Goal: Check status: Check status

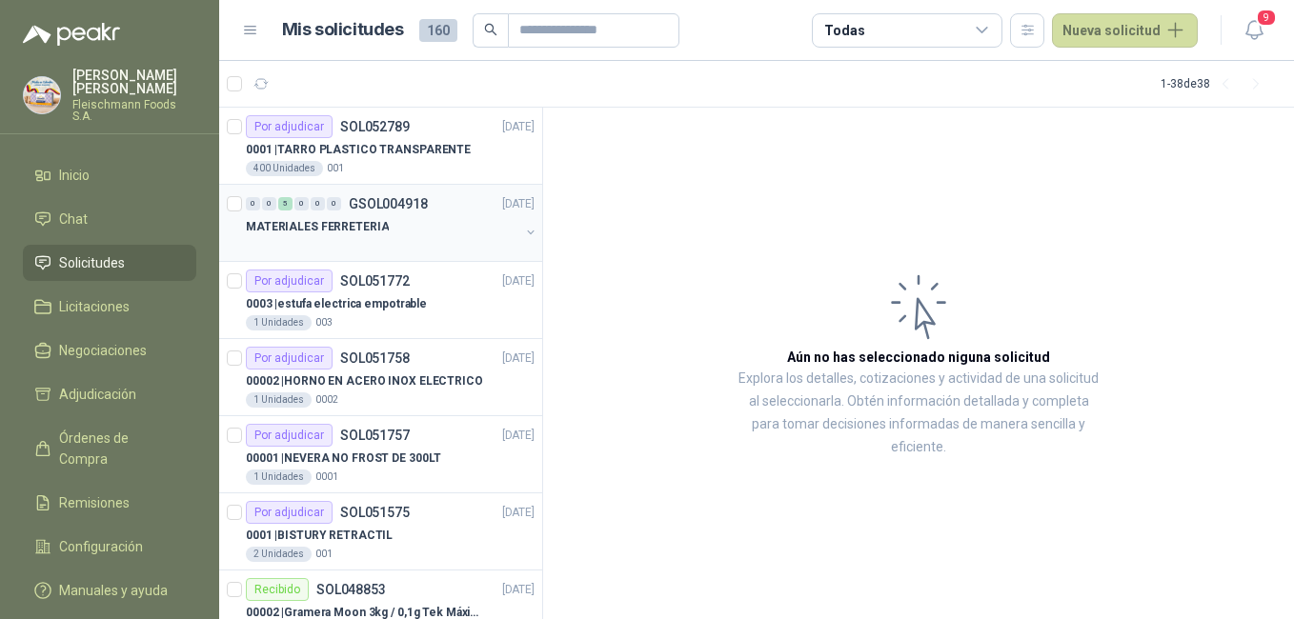
click at [401, 197] on p "GSOL004918" at bounding box center [388, 203] width 79 height 13
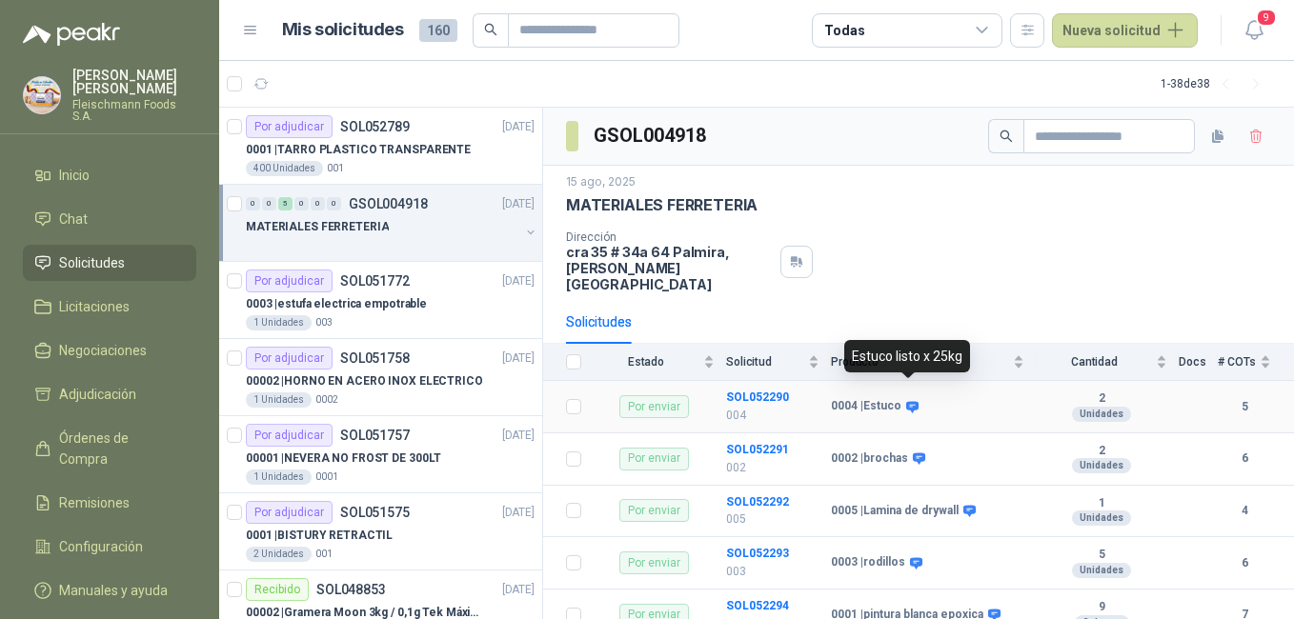
click at [915, 400] on icon at bounding box center [912, 407] width 14 height 14
click at [1019, 405] on td "0004 | Estuco" at bounding box center [933, 407] width 205 height 52
click at [647, 395] on div "Por enviar" at bounding box center [654, 406] width 70 height 23
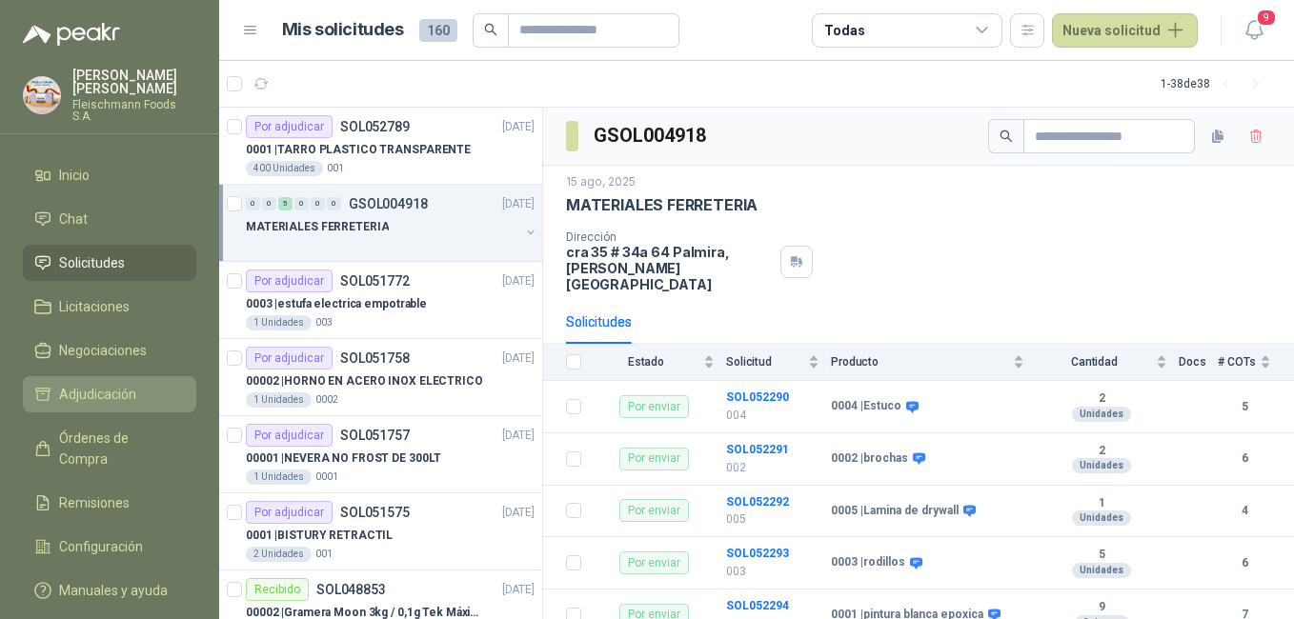
click at [135, 384] on span "Adjudicación" at bounding box center [97, 394] width 77 height 21
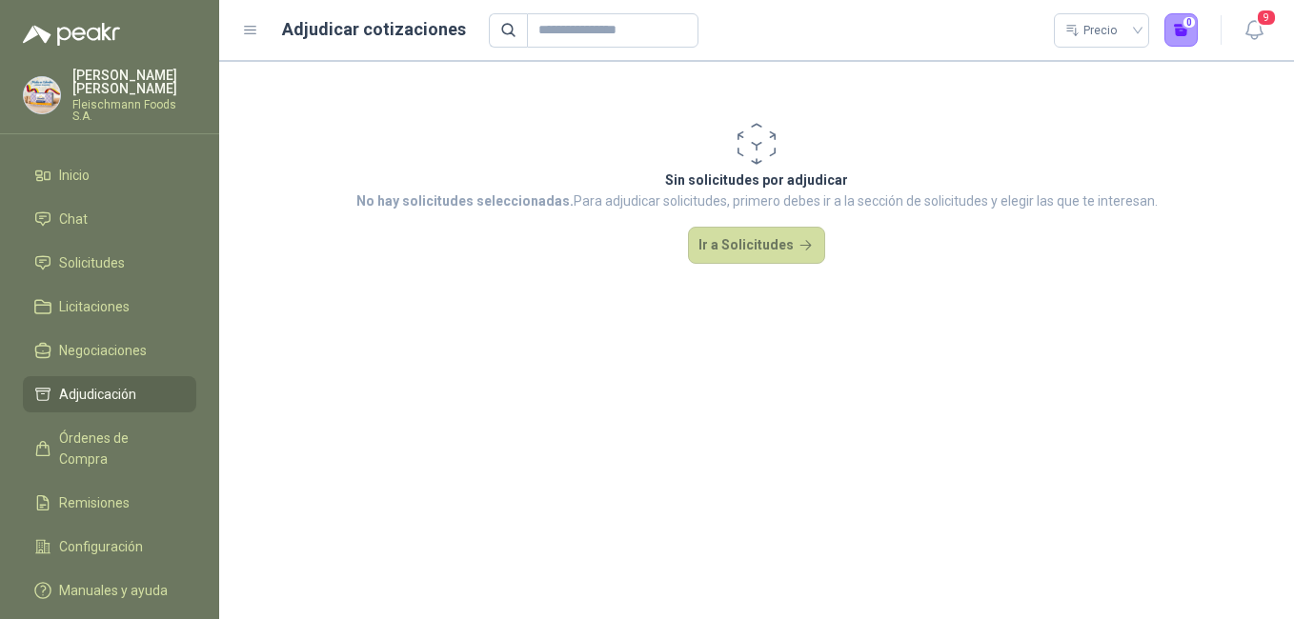
click at [128, 384] on span "Adjudicación" at bounding box center [97, 394] width 77 height 21
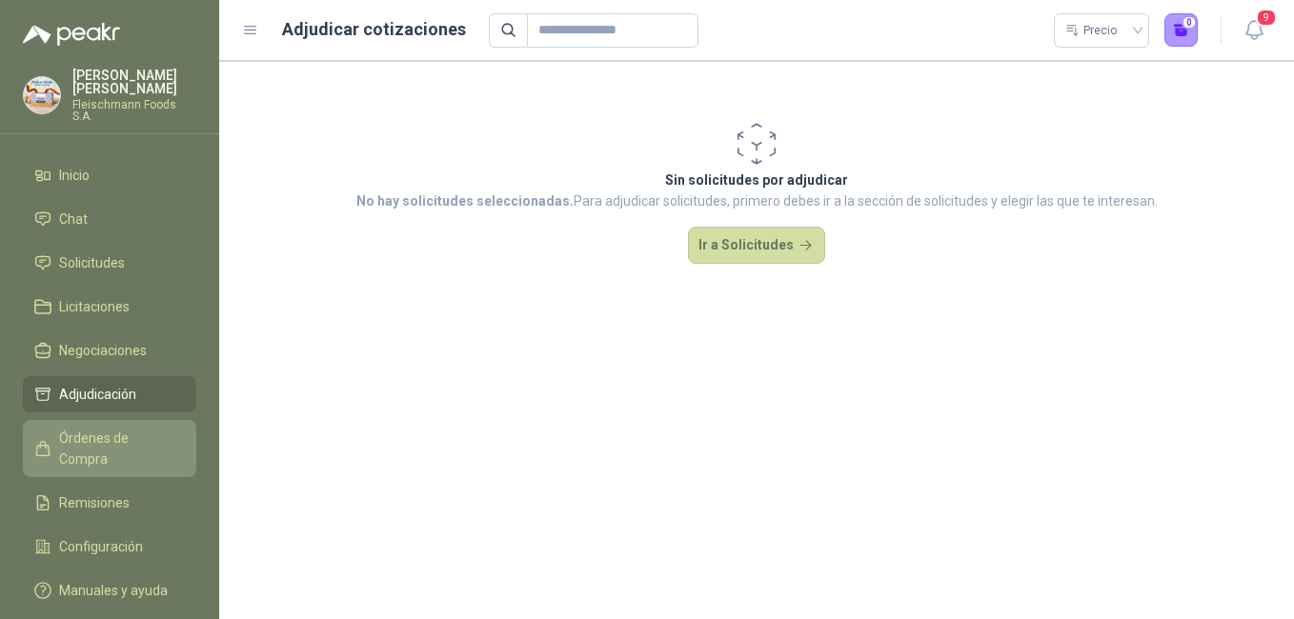
click at [165, 428] on span "Órdenes de Compra" at bounding box center [118, 449] width 119 height 42
click at [134, 420] on link "Órdenes de Compra" at bounding box center [109, 448] width 173 height 57
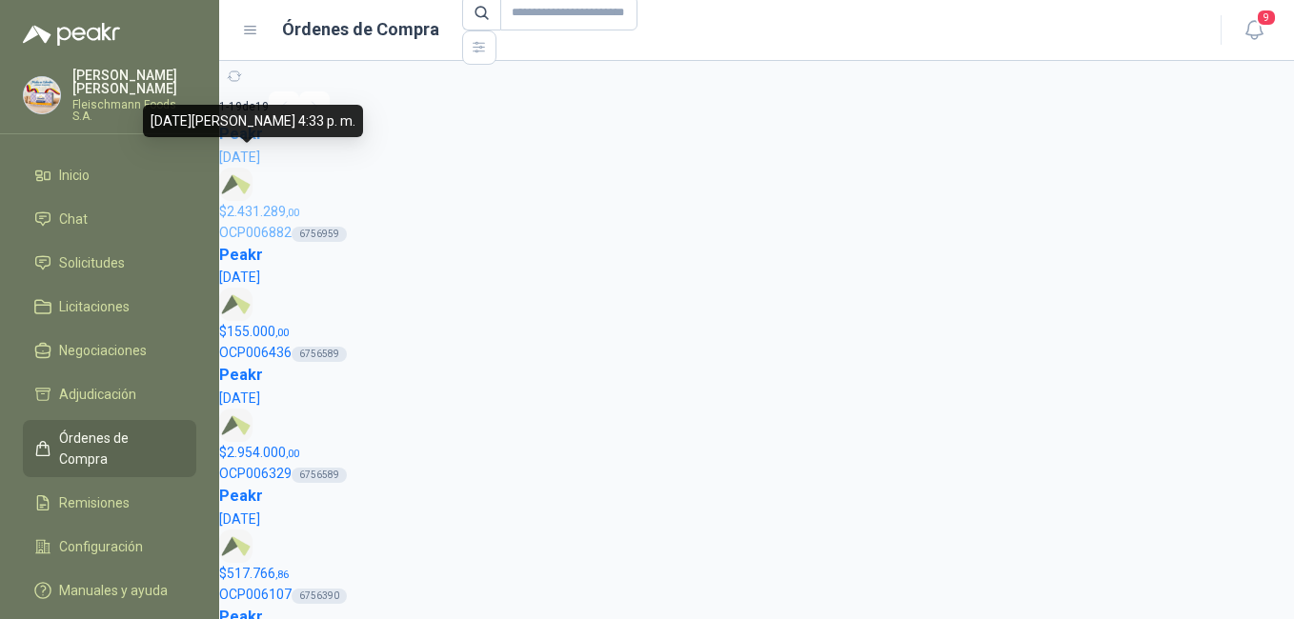
click at [260, 153] on span "[DATE]" at bounding box center [239, 157] width 41 height 15
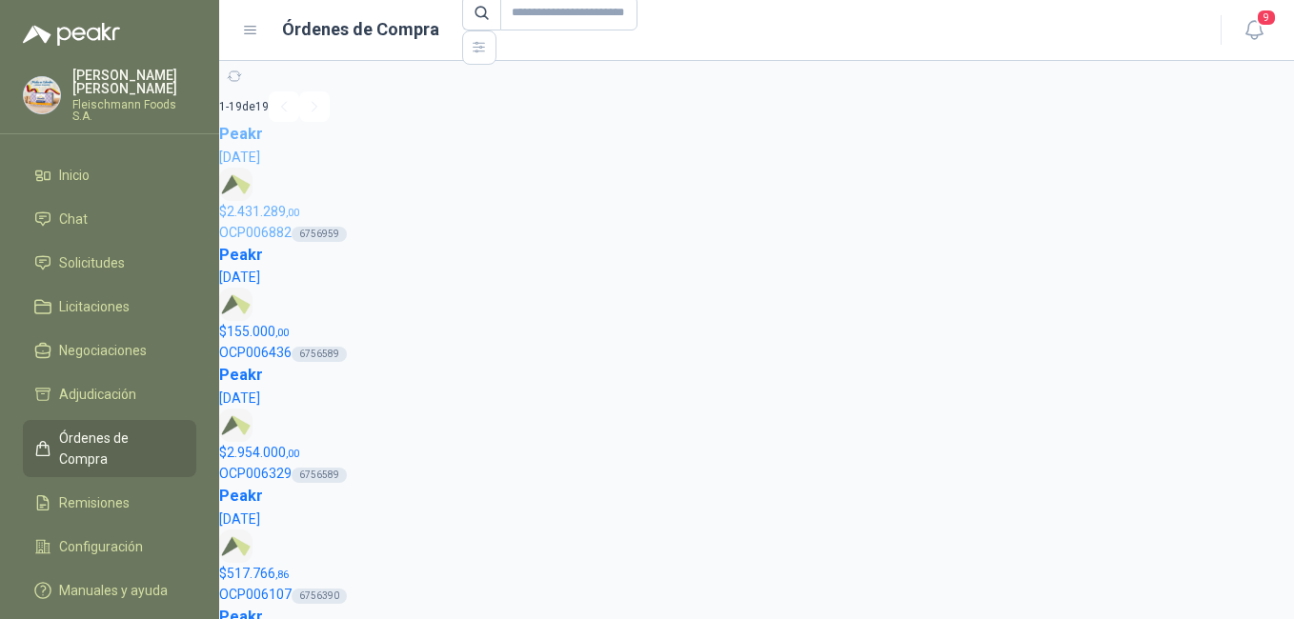
click at [260, 150] on span "[DATE]" at bounding box center [239, 157] width 41 height 15
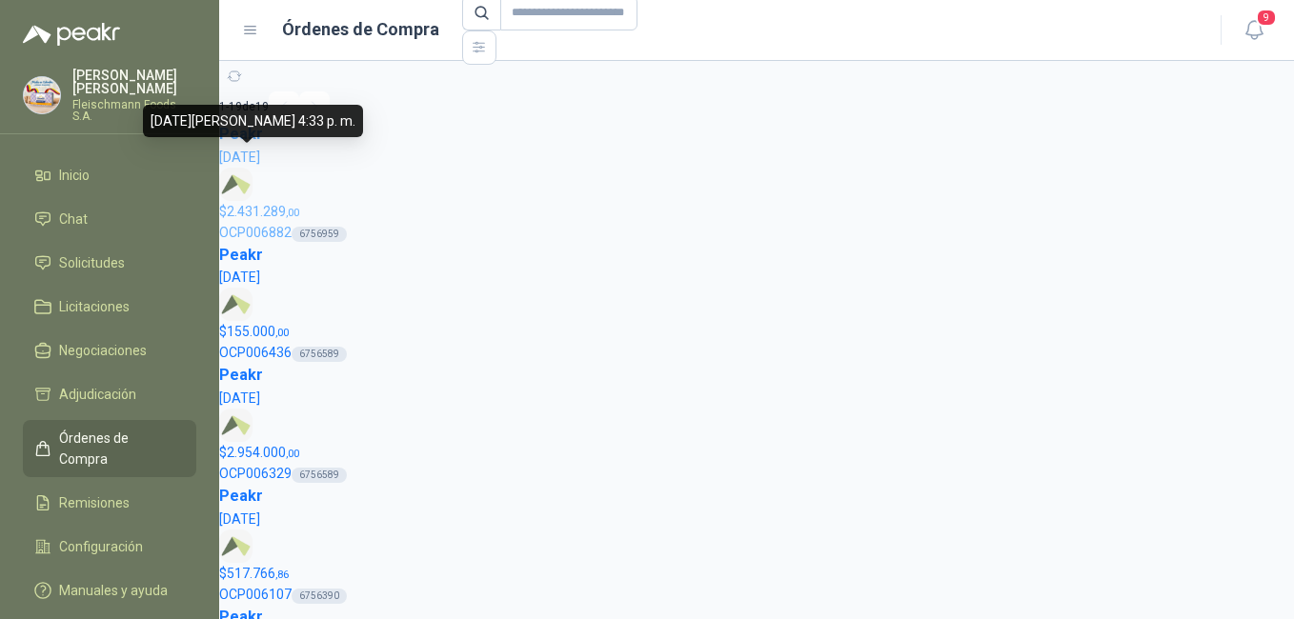
click at [260, 150] on span "[DATE]" at bounding box center [239, 157] width 41 height 15
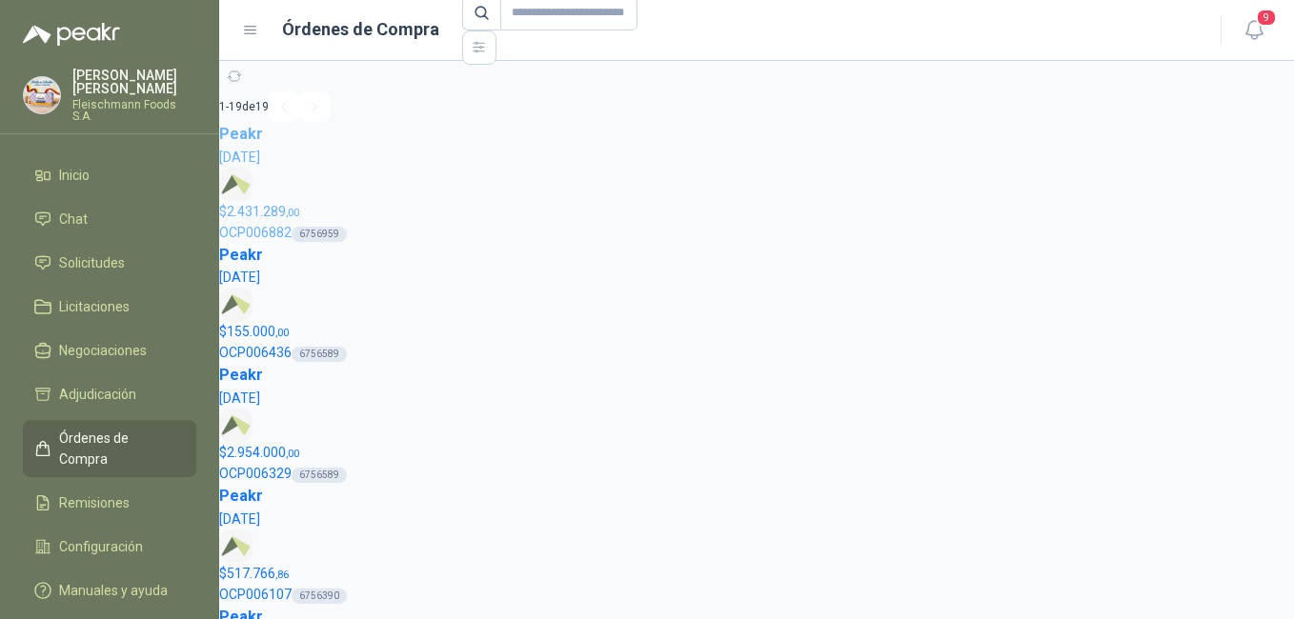
scroll to position [10, 0]
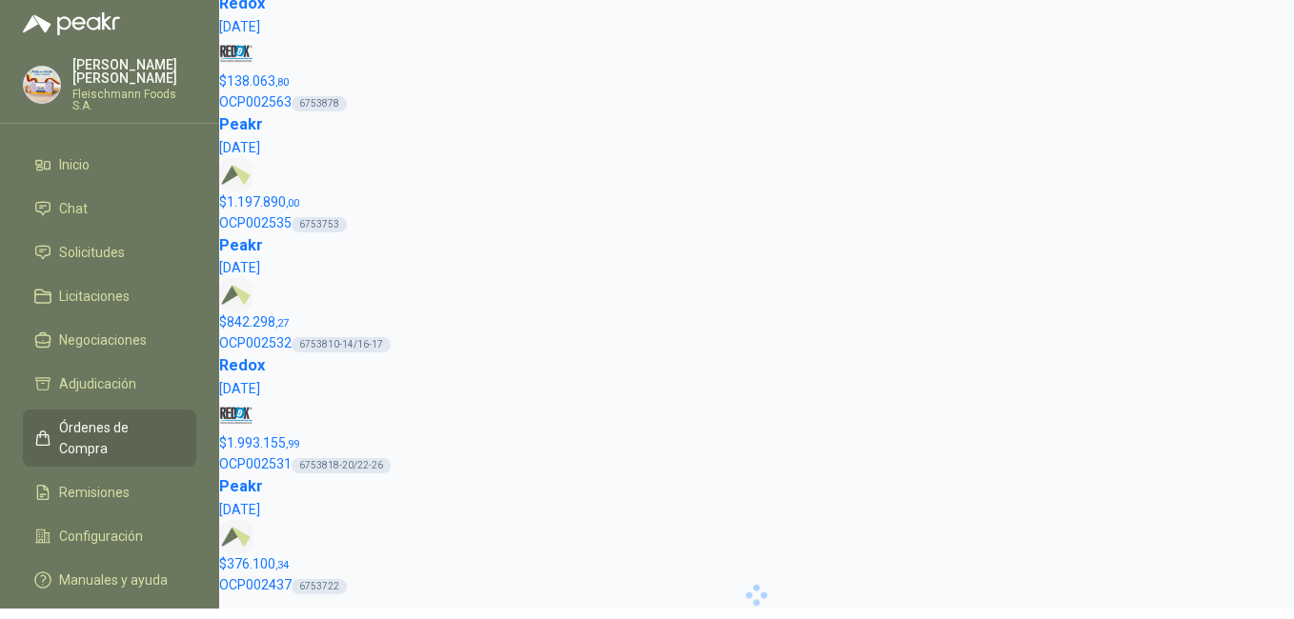
click at [327, 231] on div "6753753" at bounding box center [319, 224] width 55 height 15
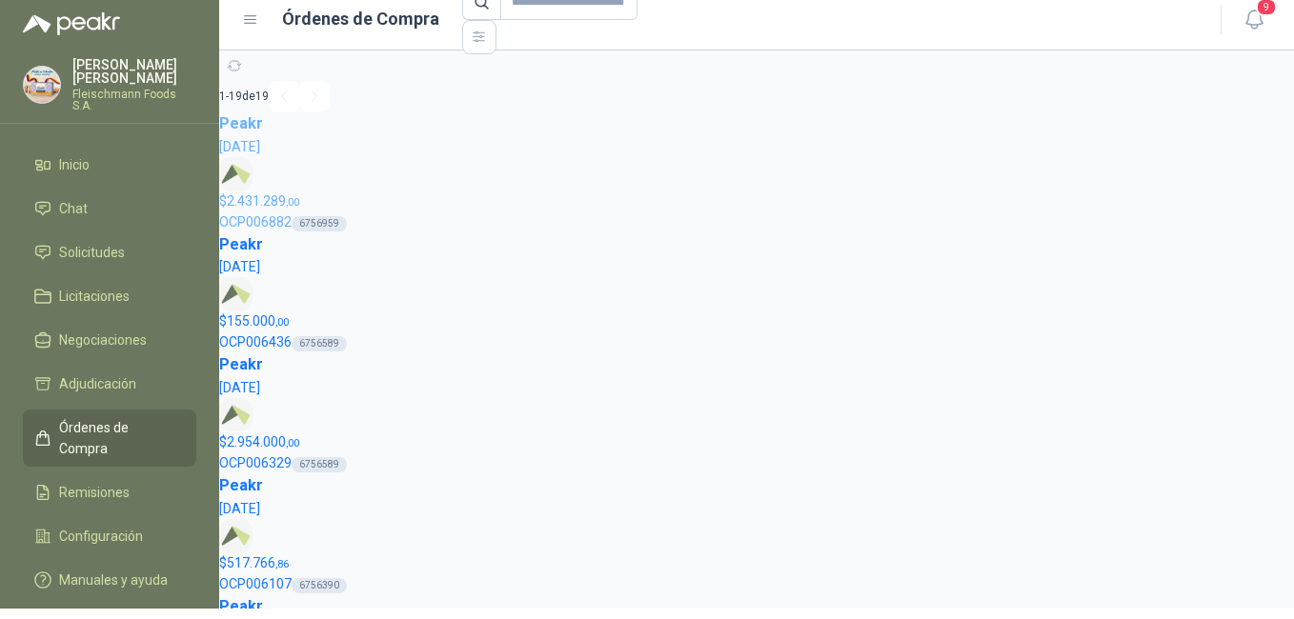
drag, startPoint x: 314, startPoint y: 221, endPoint x: 361, endPoint y: 191, distance: 56.6
click at [361, 191] on p "$ 2.431.289 ,00" at bounding box center [756, 201] width 1075 height 21
click at [139, 234] on link "Solicitudes" at bounding box center [109, 252] width 173 height 36
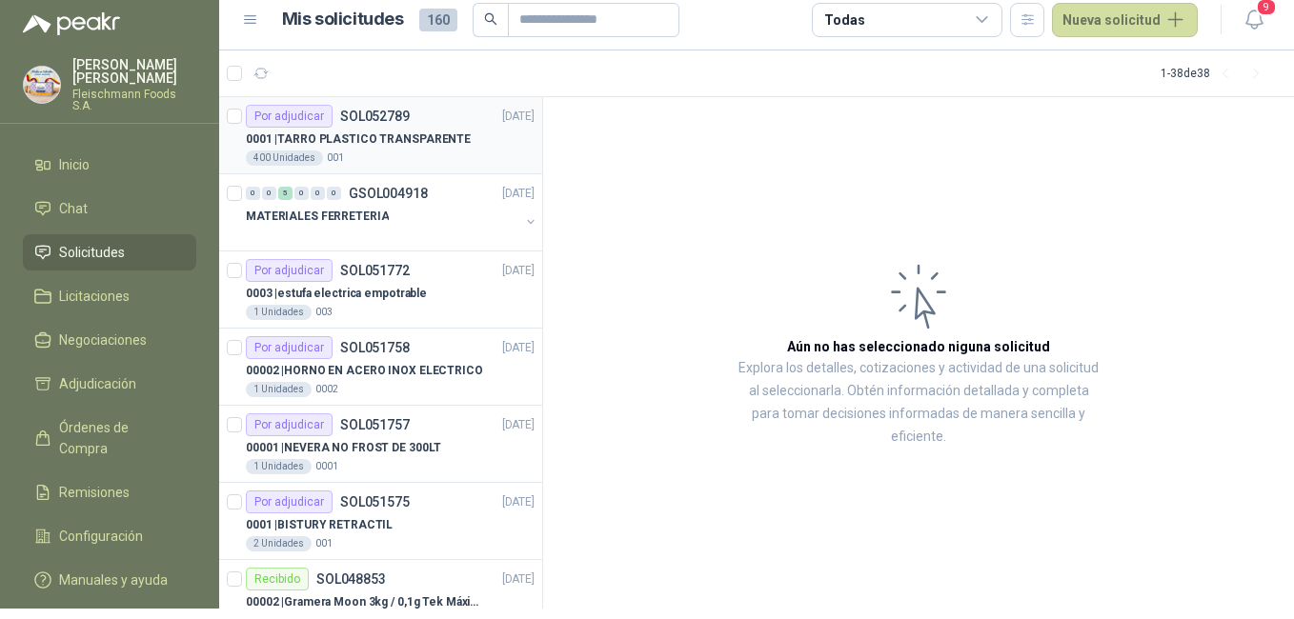
click at [396, 135] on p "0001 | TARRO PLASTICO TRANSPARENTE" at bounding box center [358, 140] width 225 height 18
